Goal: Navigation & Orientation: Find specific page/section

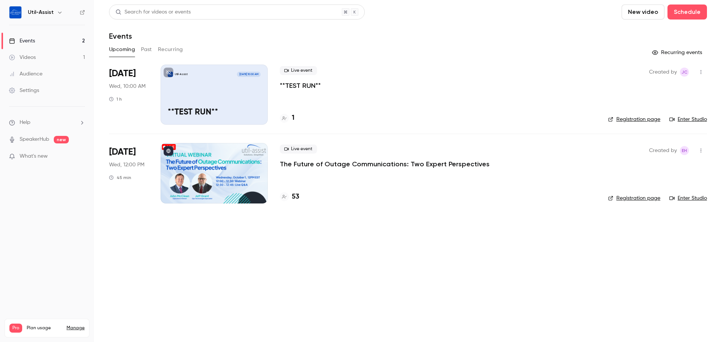
click at [691, 120] on link "Enter Studio" at bounding box center [688, 120] width 38 height 8
click at [292, 194] on h4 "53" at bounding box center [296, 197] width 8 height 10
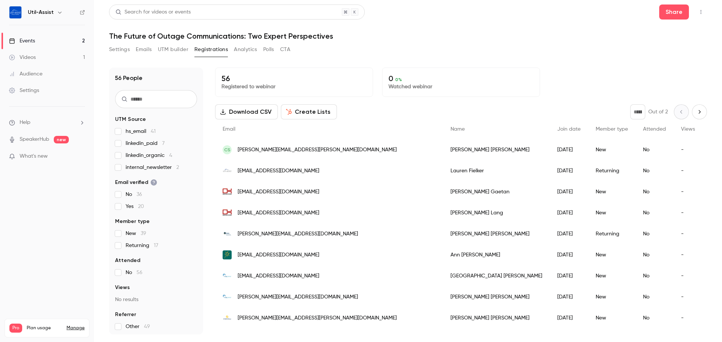
click at [443, 150] on div "[PERSON_NAME]" at bounding box center [496, 149] width 107 height 21
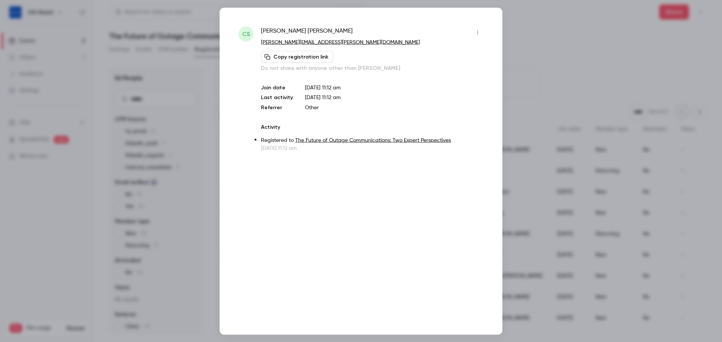
click at [479, 33] on button "button" at bounding box center [477, 32] width 12 height 12
click at [544, 70] on div at bounding box center [361, 171] width 722 height 342
click at [536, 74] on div at bounding box center [361, 171] width 722 height 342
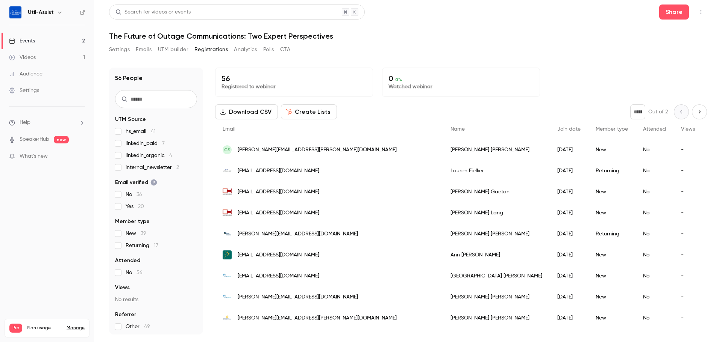
click at [37, 41] on link "Events 2" at bounding box center [47, 41] width 94 height 17
